Goal: Navigation & Orientation: Find specific page/section

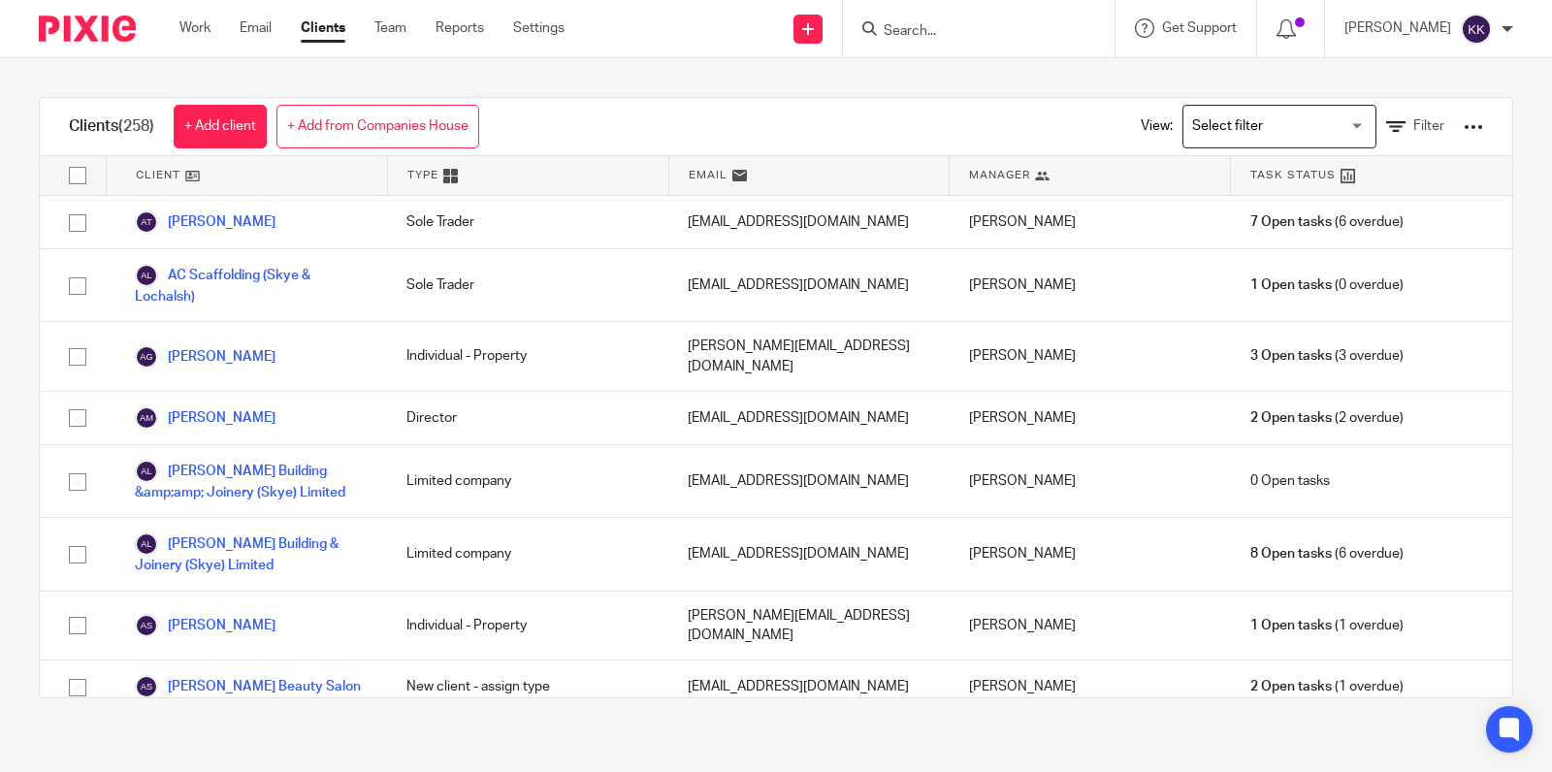
click at [975, 29] on input "Search" at bounding box center [969, 31] width 175 height 17
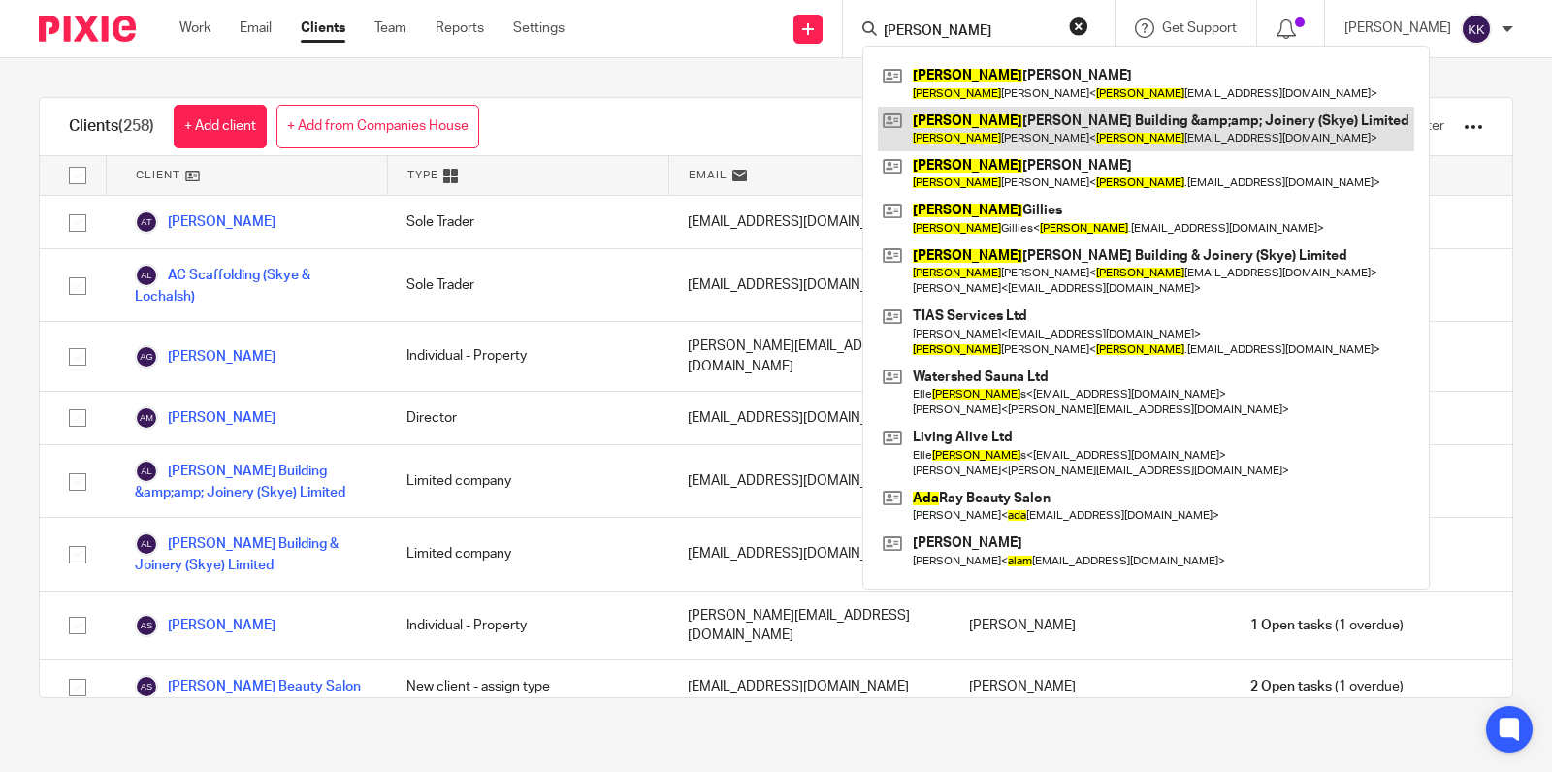
type input "[PERSON_NAME]"
click at [1009, 120] on link at bounding box center [1146, 129] width 536 height 45
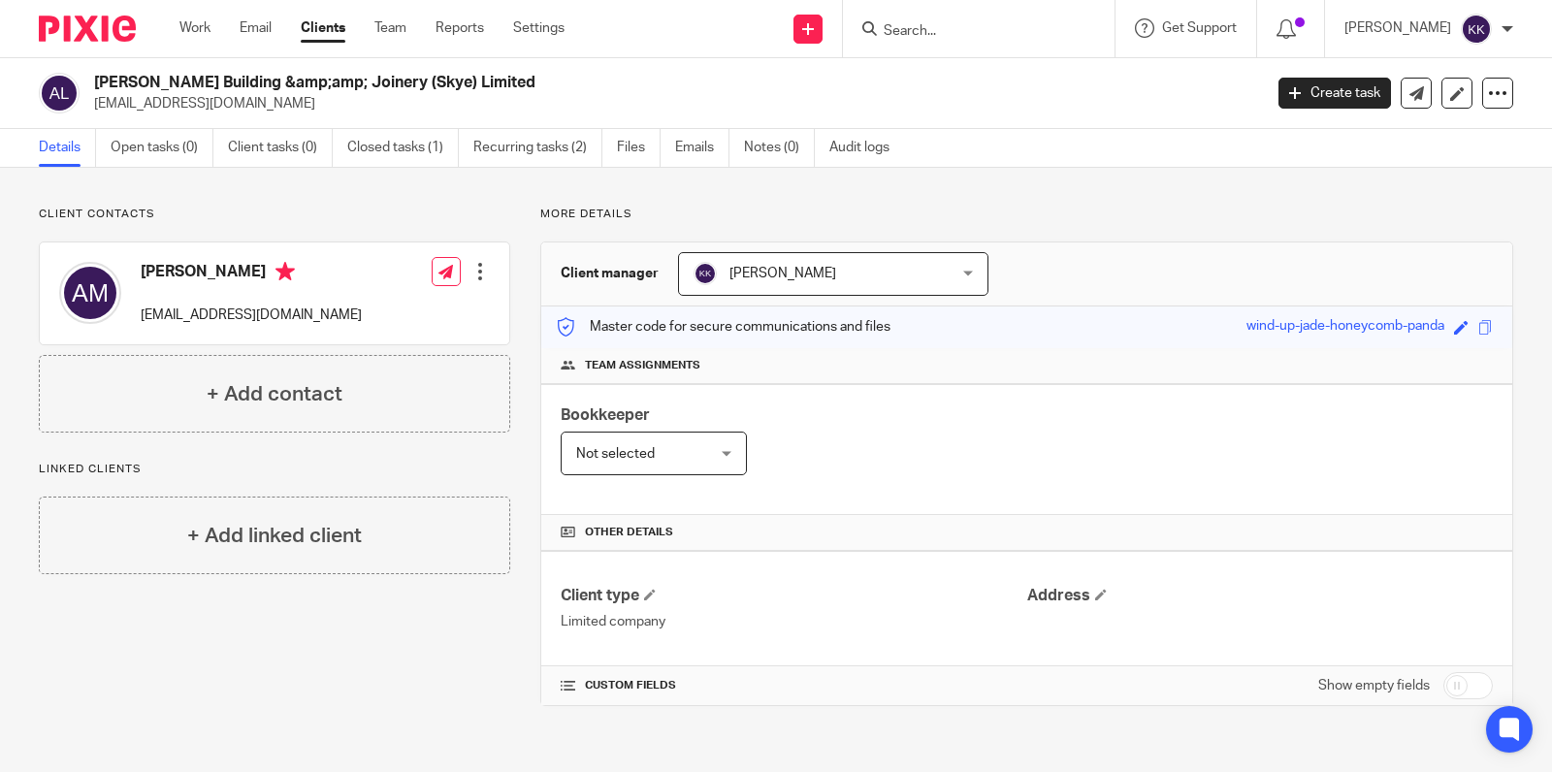
click at [929, 36] on input "Search" at bounding box center [969, 31] width 175 height 17
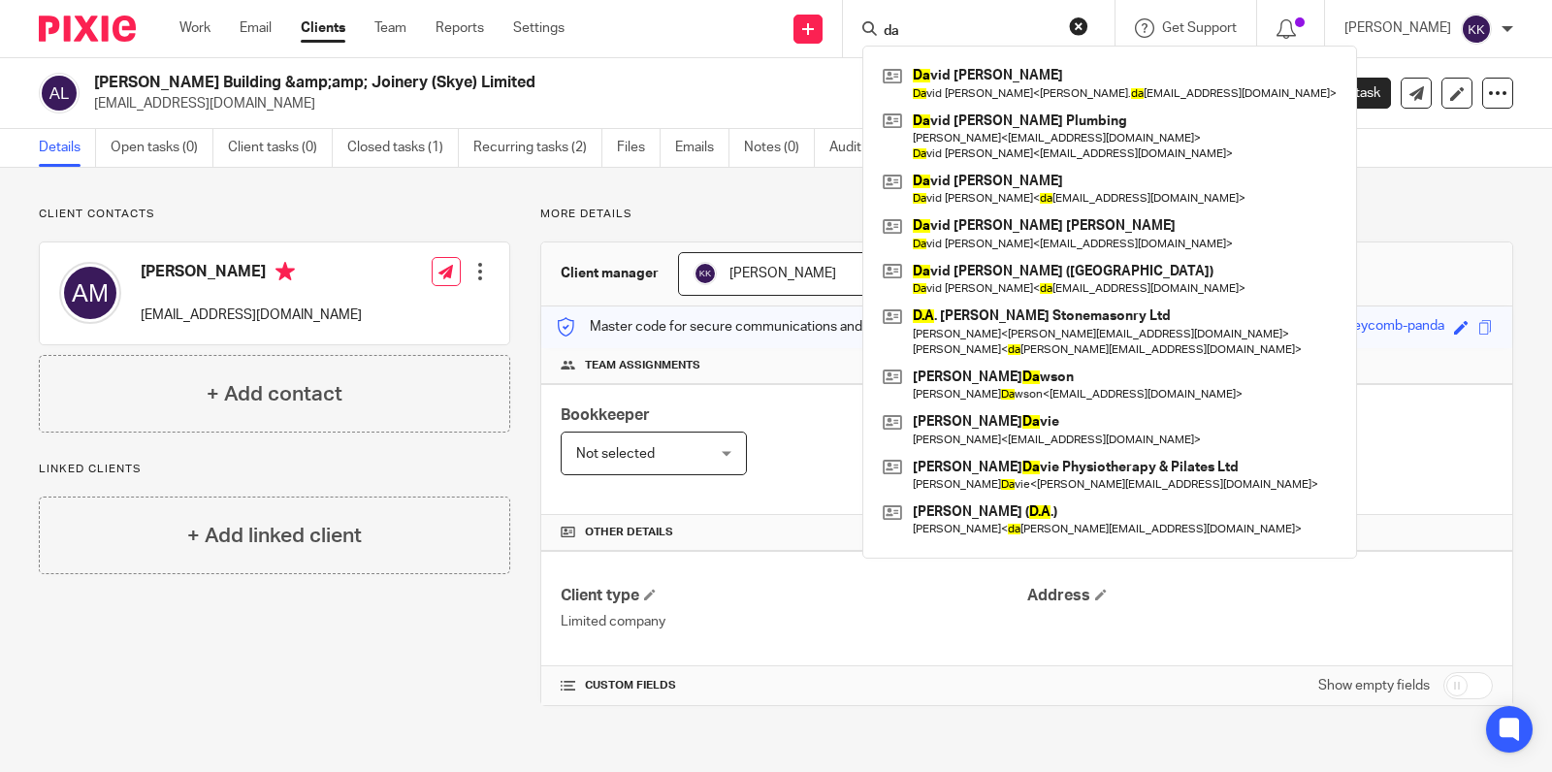
type input "d"
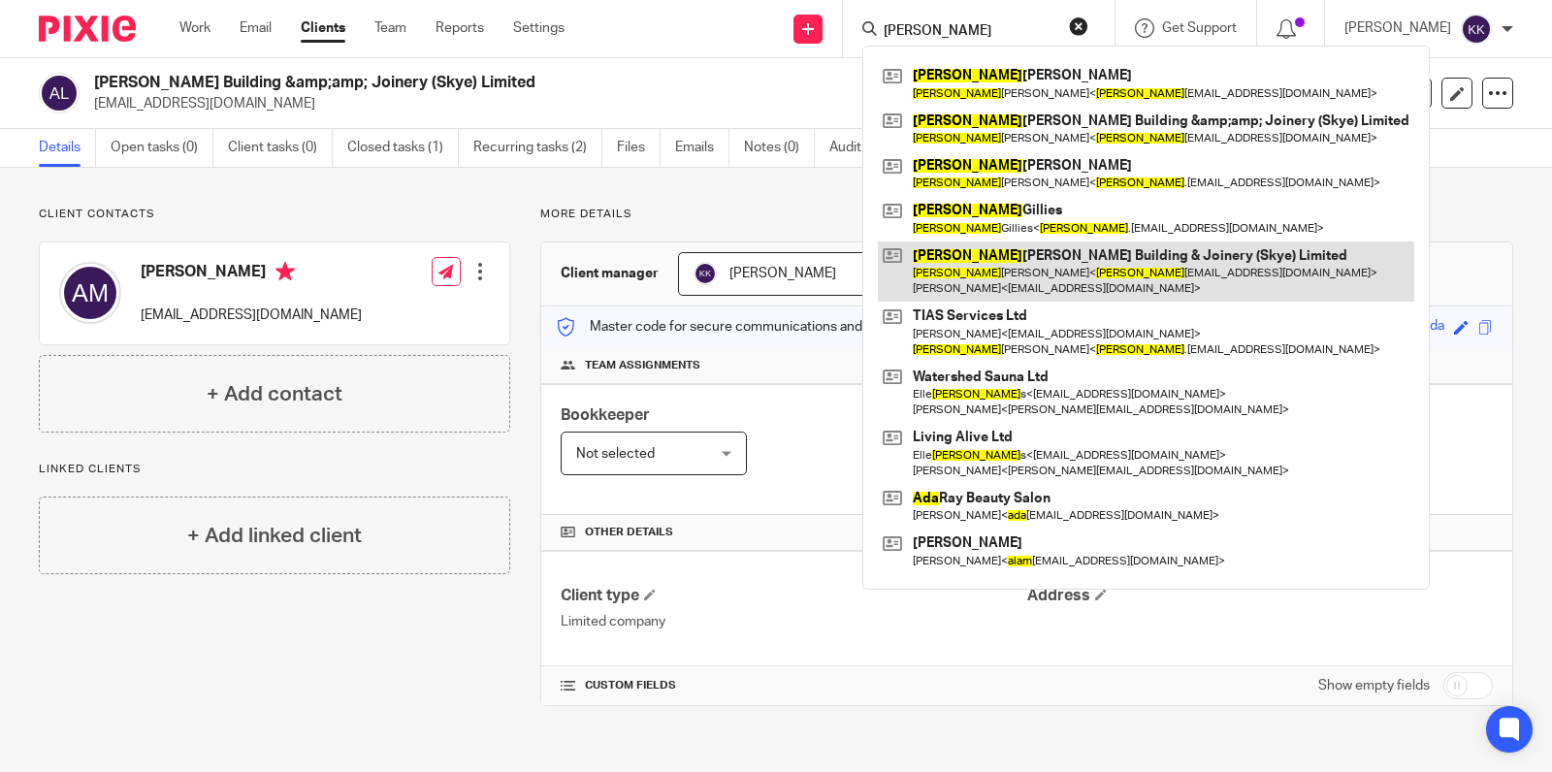
type input "[PERSON_NAME]"
click at [1011, 259] on link at bounding box center [1146, 272] width 536 height 60
